Goal: Transaction & Acquisition: Purchase product/service

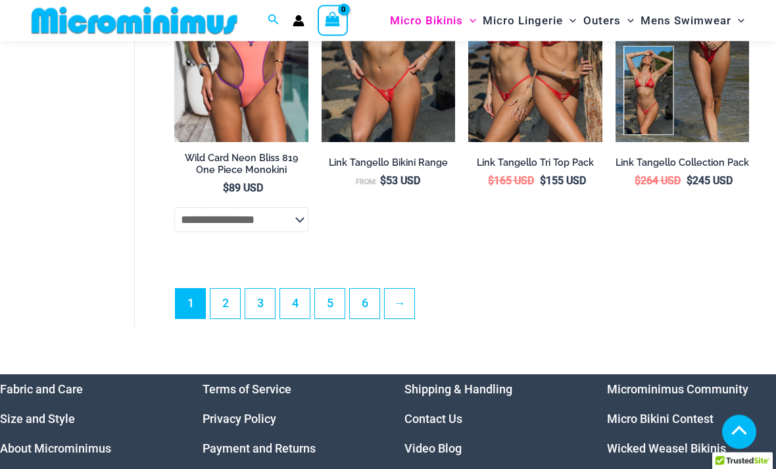
scroll to position [3096, 0]
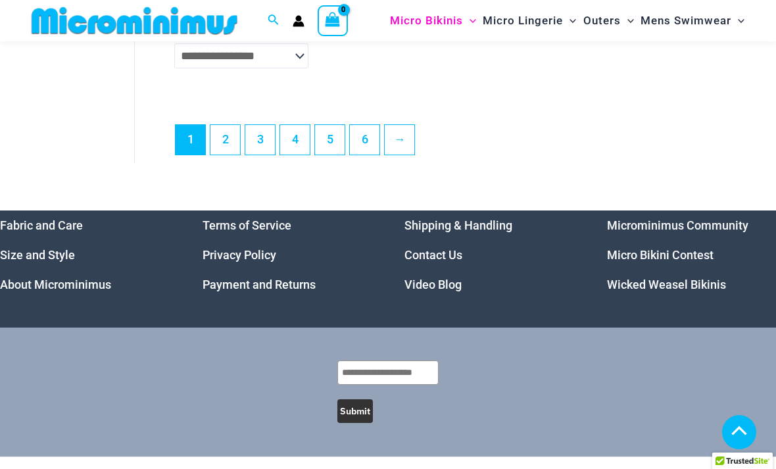
click at [98, 288] on link "About Microminimus" at bounding box center [55, 285] width 111 height 14
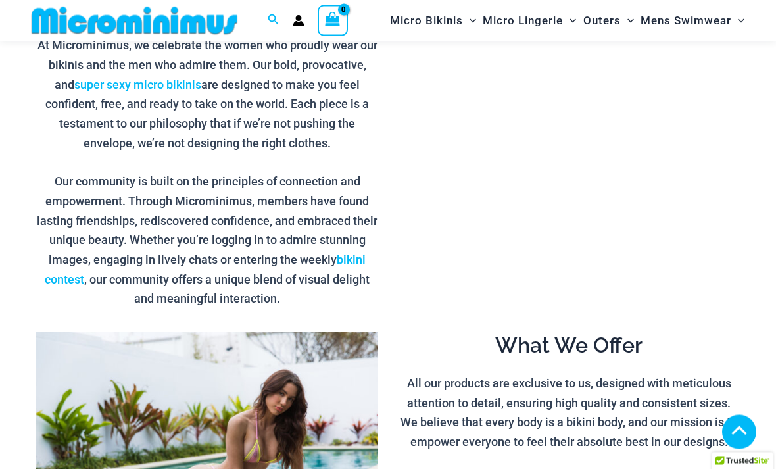
scroll to position [517, 0]
click at [359, 253] on link "bikini contest" at bounding box center [205, 270] width 321 height 34
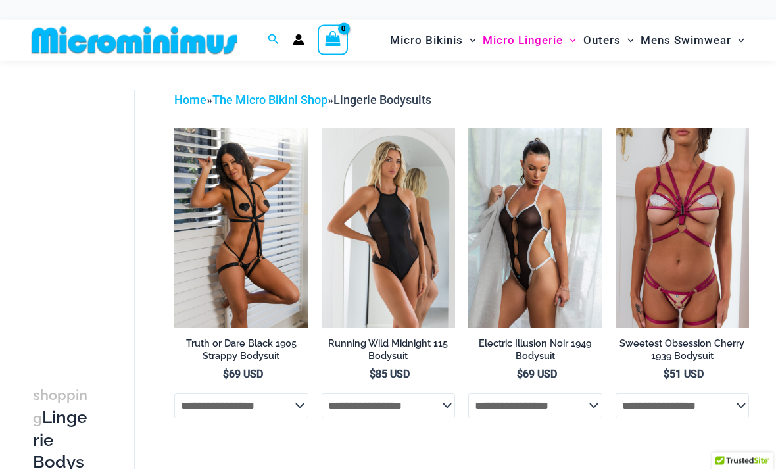
scroll to position [26, 0]
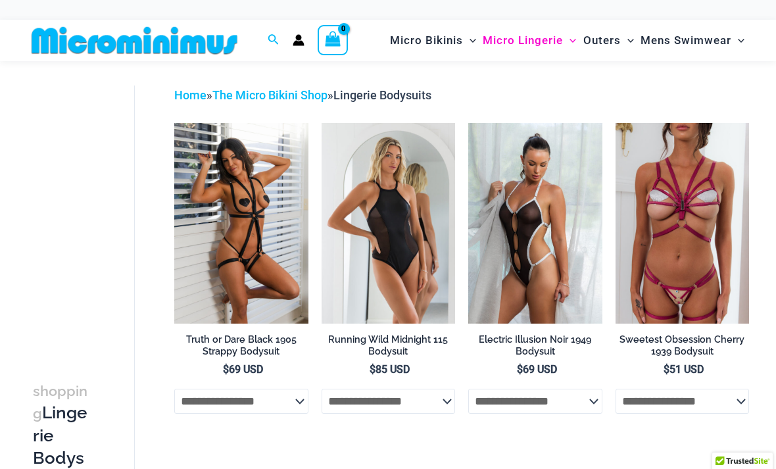
click at [174, 123] on img at bounding box center [174, 123] width 0 height 0
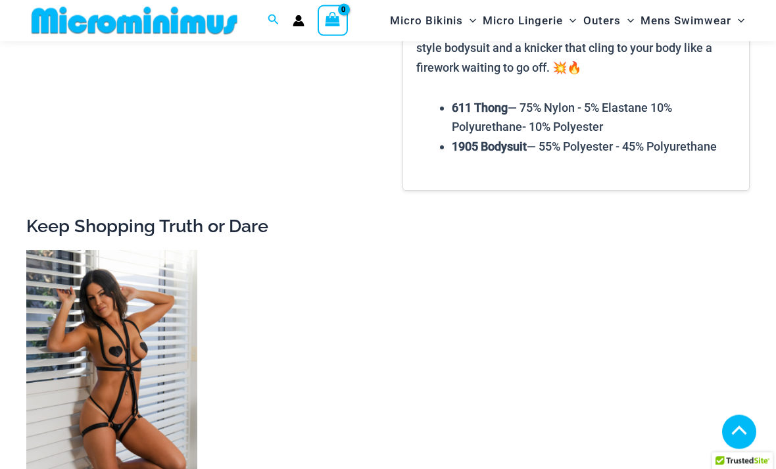
scroll to position [1119, 0]
